Goal: Task Accomplishment & Management: Manage account settings

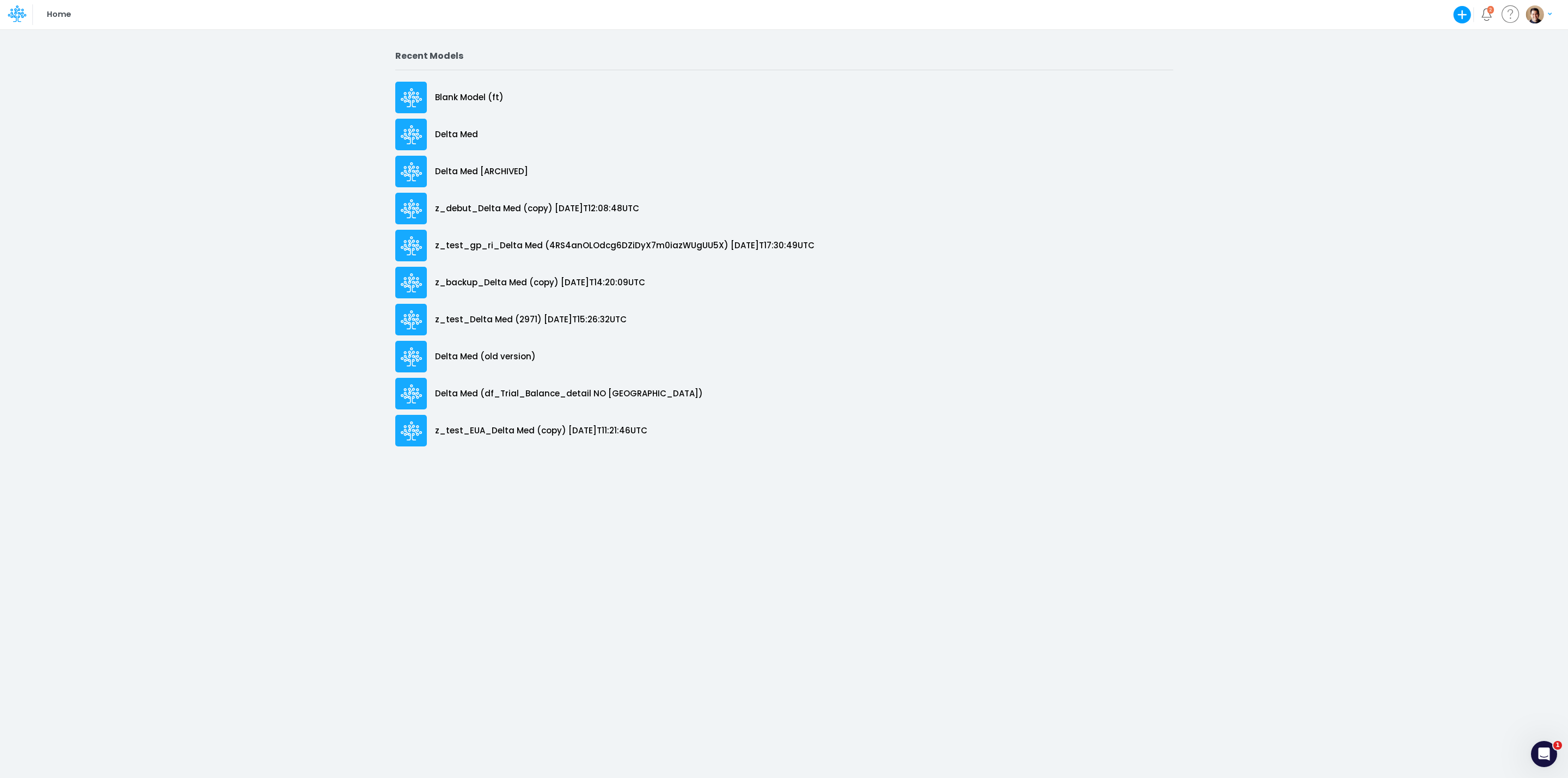
click at [1527, 13] on img "button" at bounding box center [1533, 14] width 18 height 18
click at [1489, 85] on button "Log out" at bounding box center [1494, 89] width 117 height 17
